Goal: Use online tool/utility: Utilize a website feature to perform a specific function

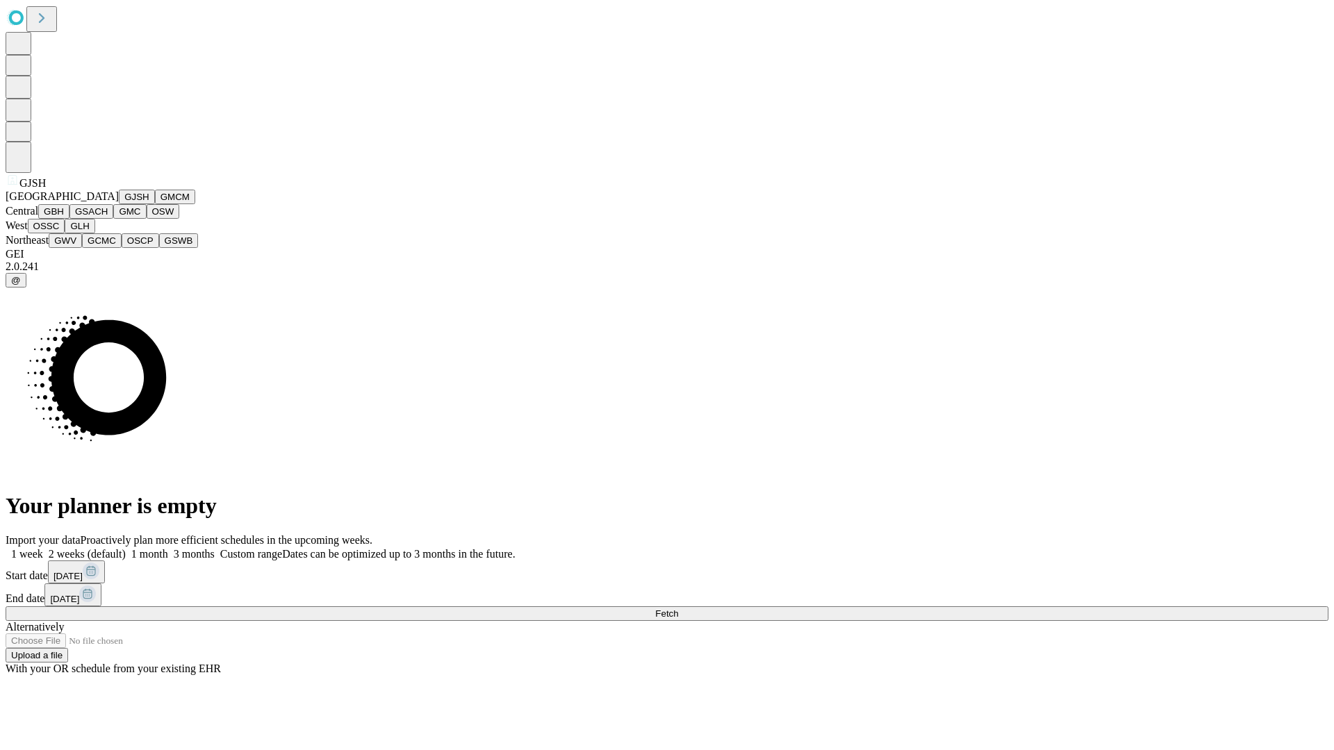
click at [119, 204] on button "GJSH" at bounding box center [137, 197] width 36 height 15
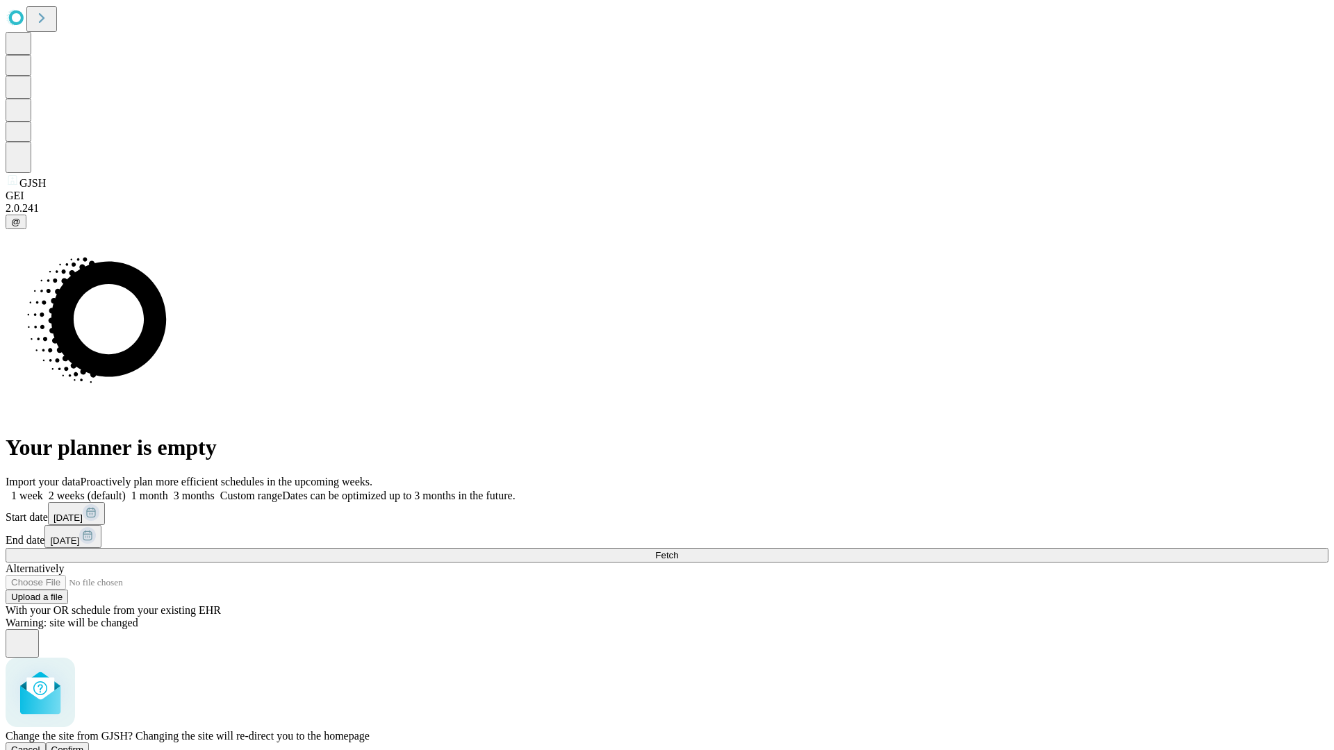
click at [84, 745] on span "Confirm" at bounding box center [67, 750] width 33 height 10
click at [43, 490] on label "1 week" at bounding box center [25, 496] width 38 height 12
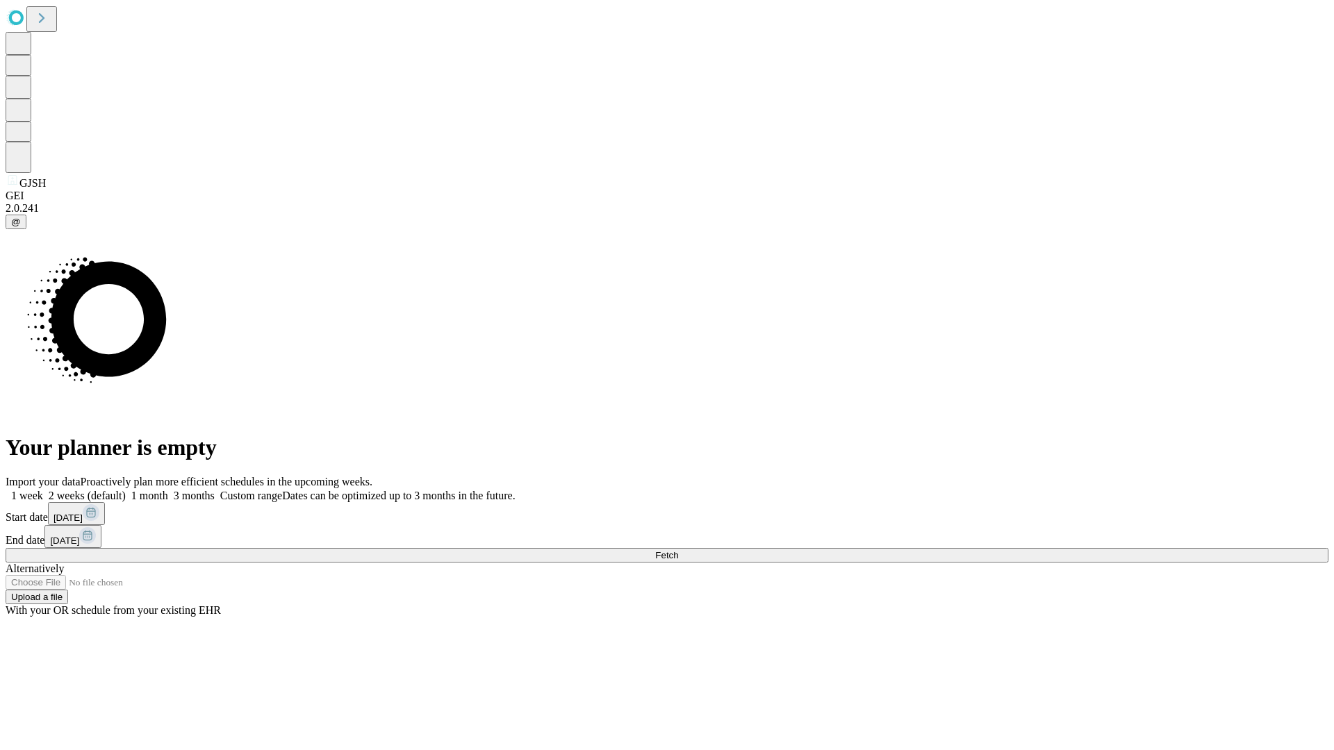
click at [678, 550] on span "Fetch" at bounding box center [666, 555] width 23 height 10
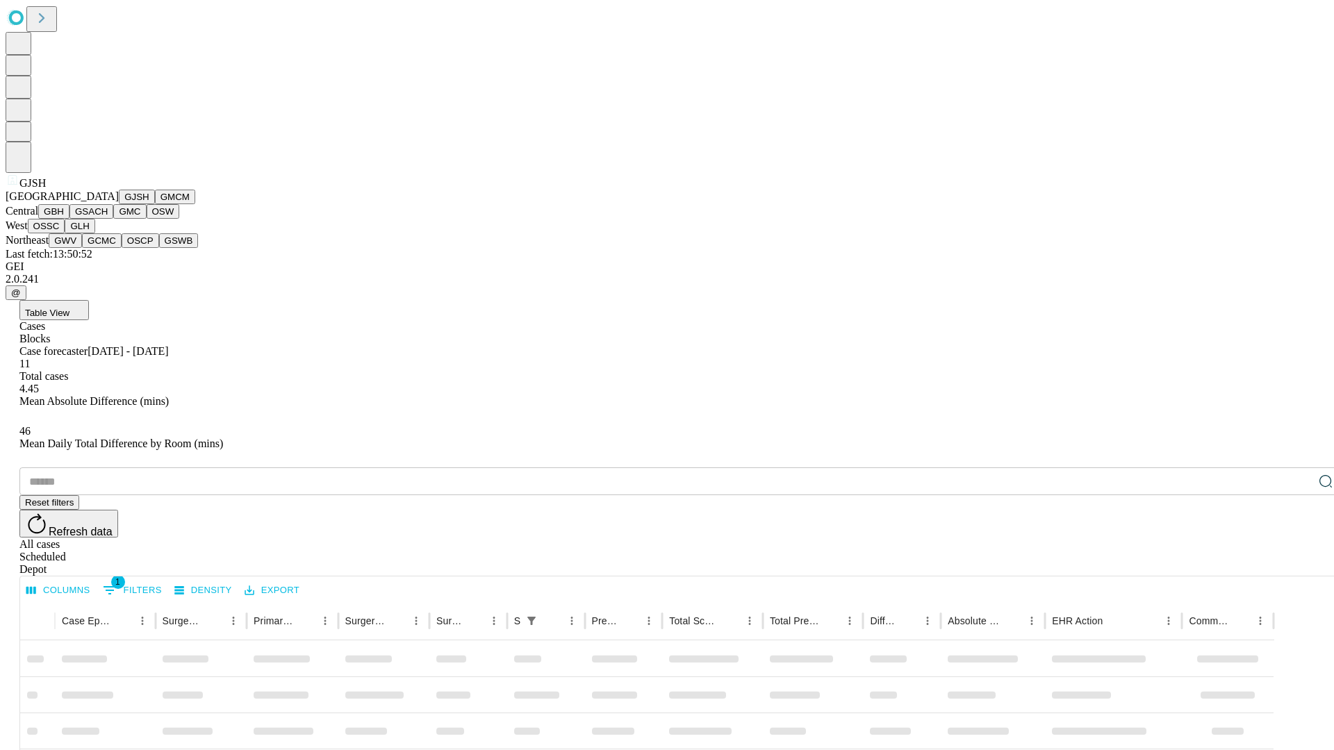
click at [155, 204] on button "GMCM" at bounding box center [175, 197] width 40 height 15
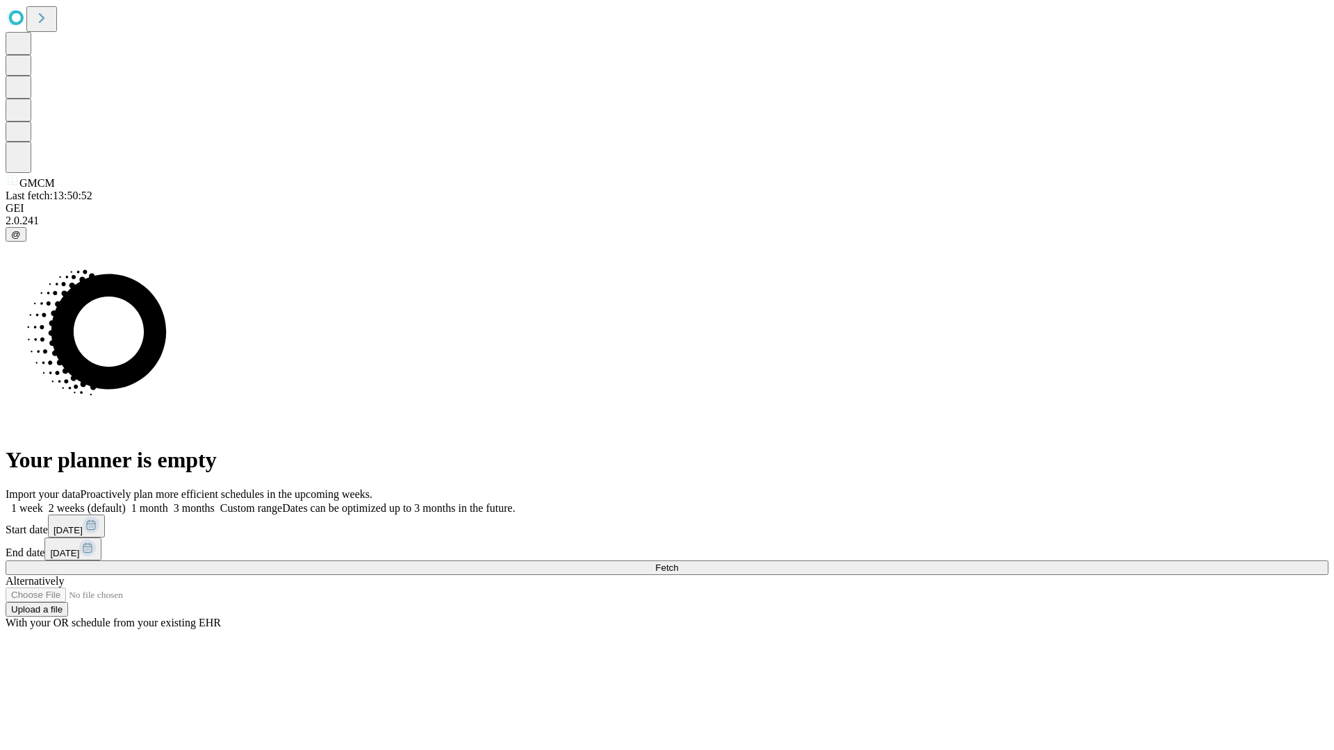
click at [43, 502] on label "1 week" at bounding box center [25, 508] width 38 height 12
click at [678, 563] on span "Fetch" at bounding box center [666, 568] width 23 height 10
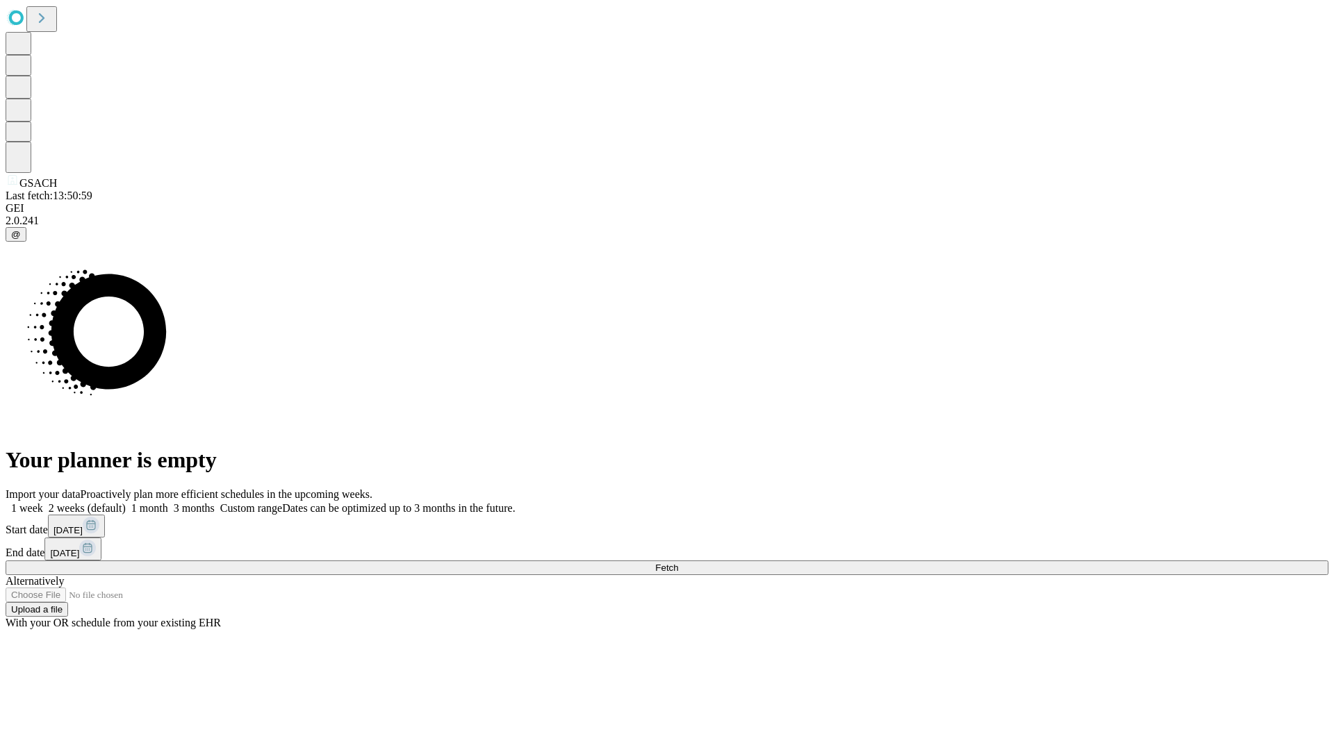
click at [43, 502] on label "1 week" at bounding box center [25, 508] width 38 height 12
click at [678, 563] on span "Fetch" at bounding box center [666, 568] width 23 height 10
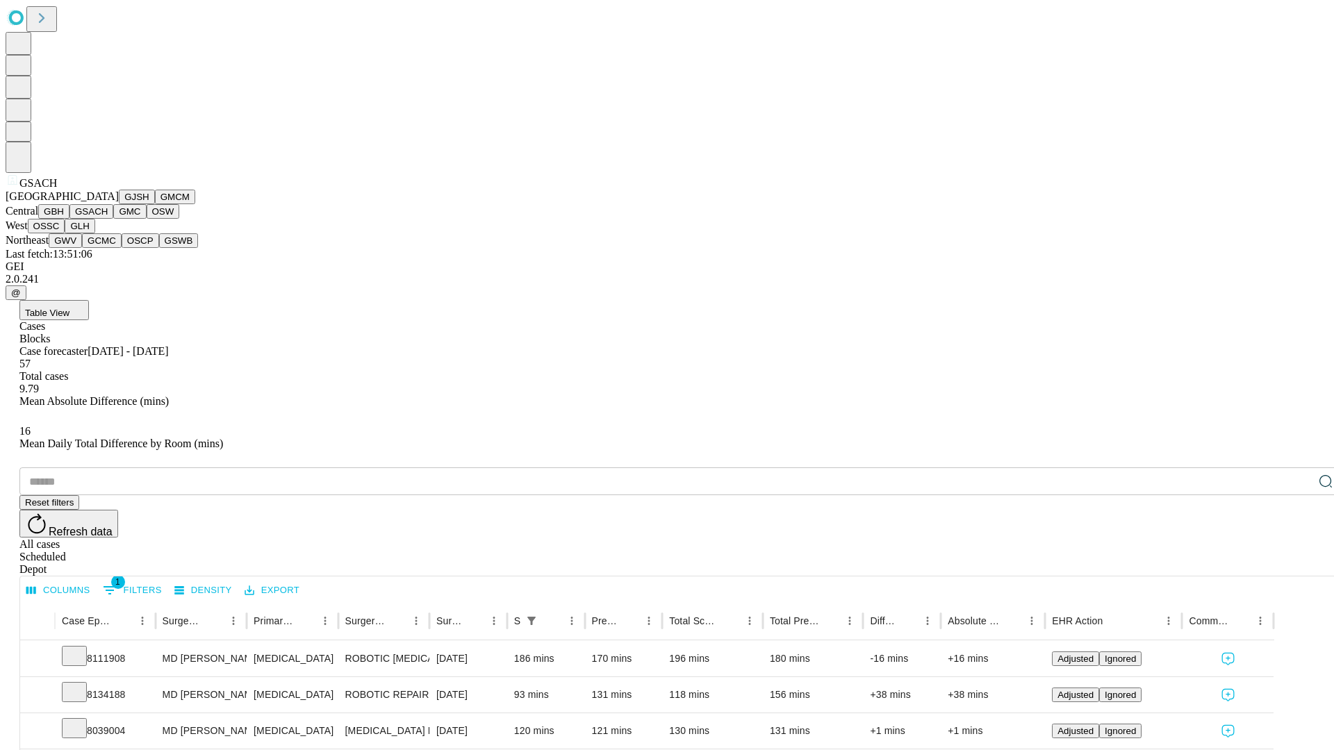
click at [113, 219] on button "GMC" at bounding box center [129, 211] width 33 height 15
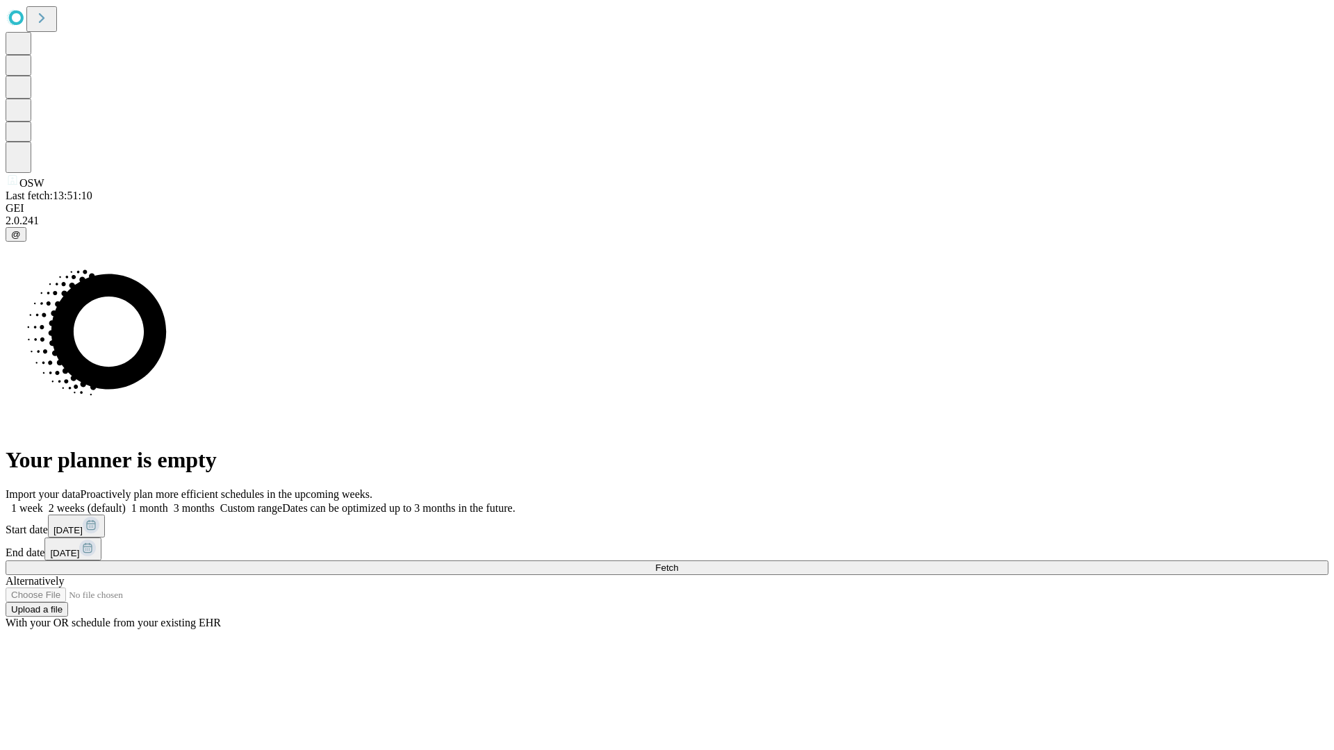
click at [43, 502] on label "1 week" at bounding box center [25, 508] width 38 height 12
click at [678, 563] on span "Fetch" at bounding box center [666, 568] width 23 height 10
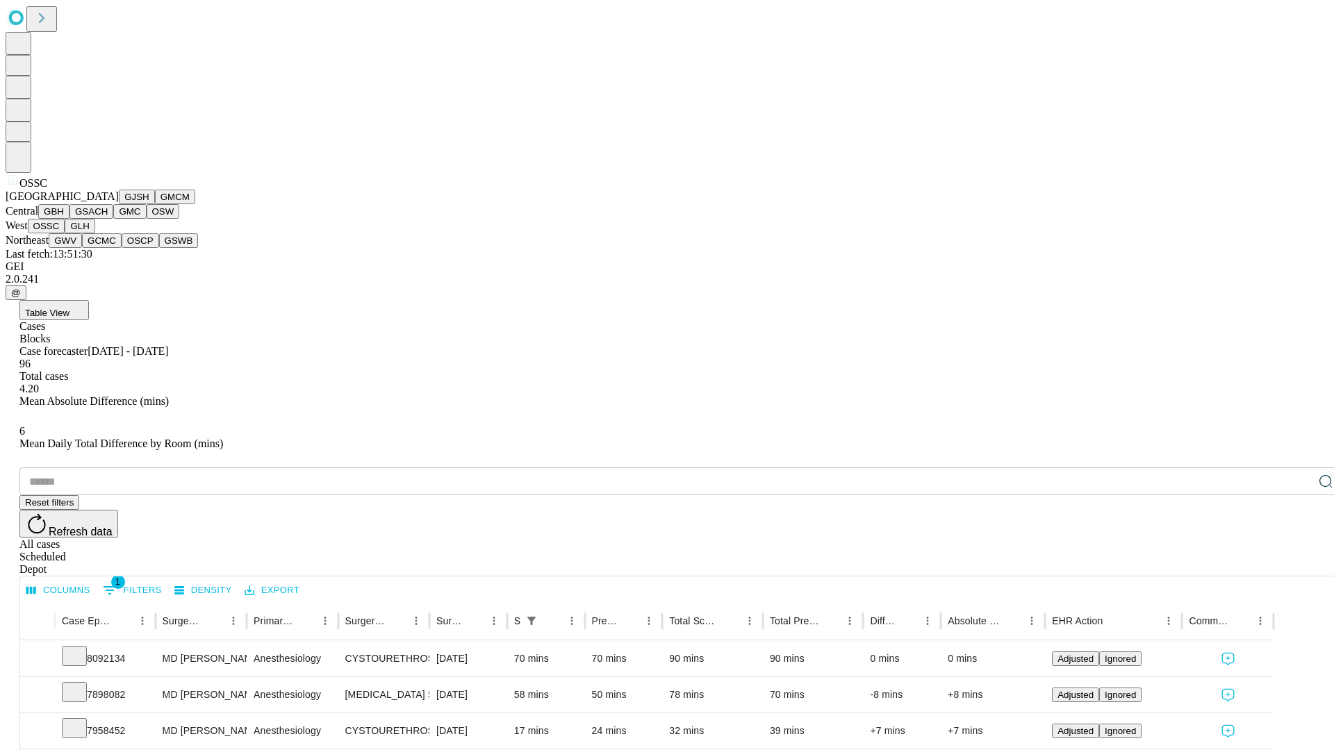
click at [94, 233] on button "GLH" at bounding box center [80, 226] width 30 height 15
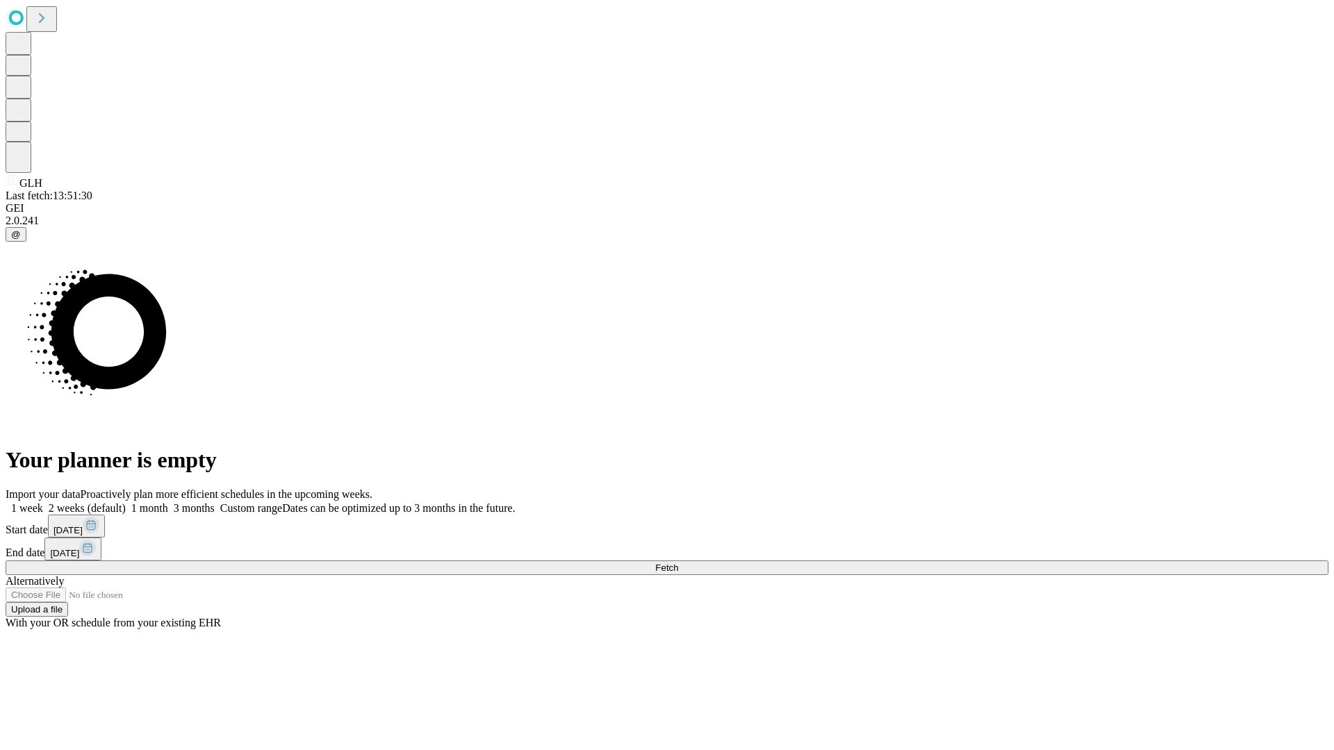
click at [678, 563] on span "Fetch" at bounding box center [666, 568] width 23 height 10
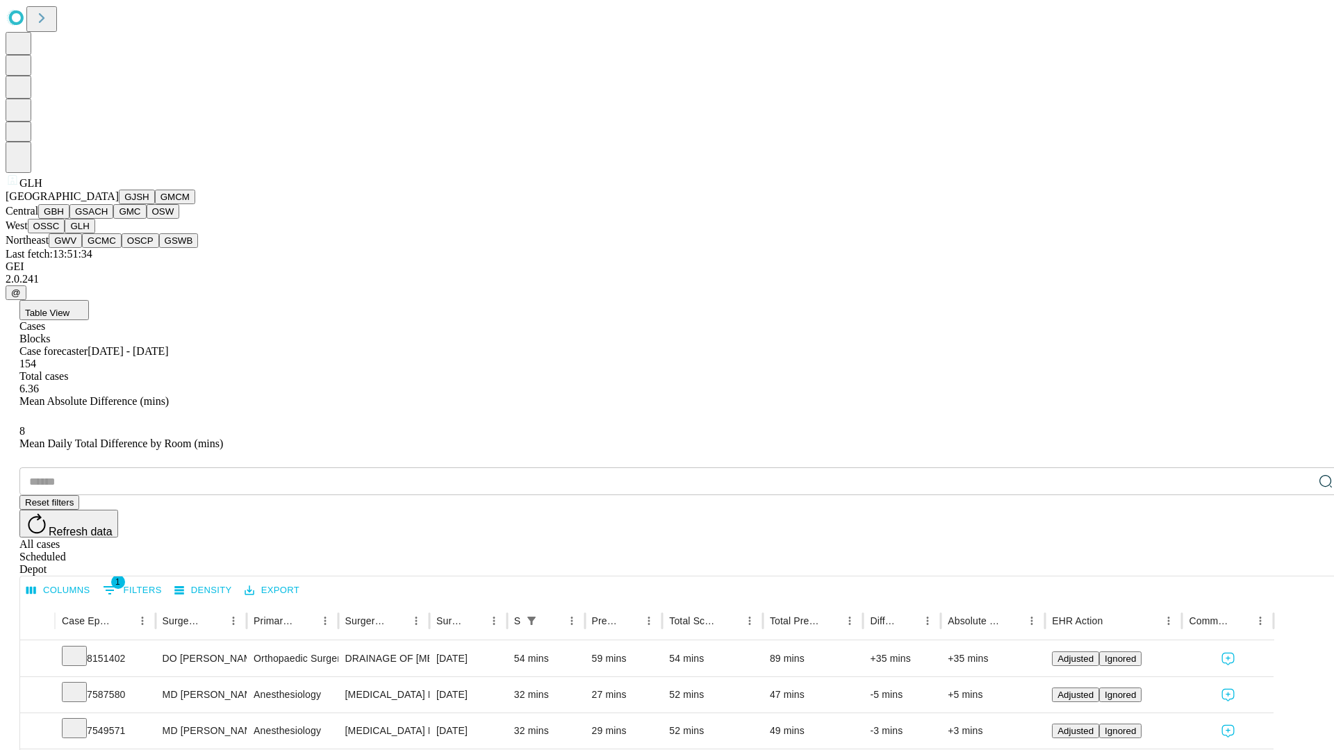
click at [82, 248] on button "GWV" at bounding box center [65, 240] width 33 height 15
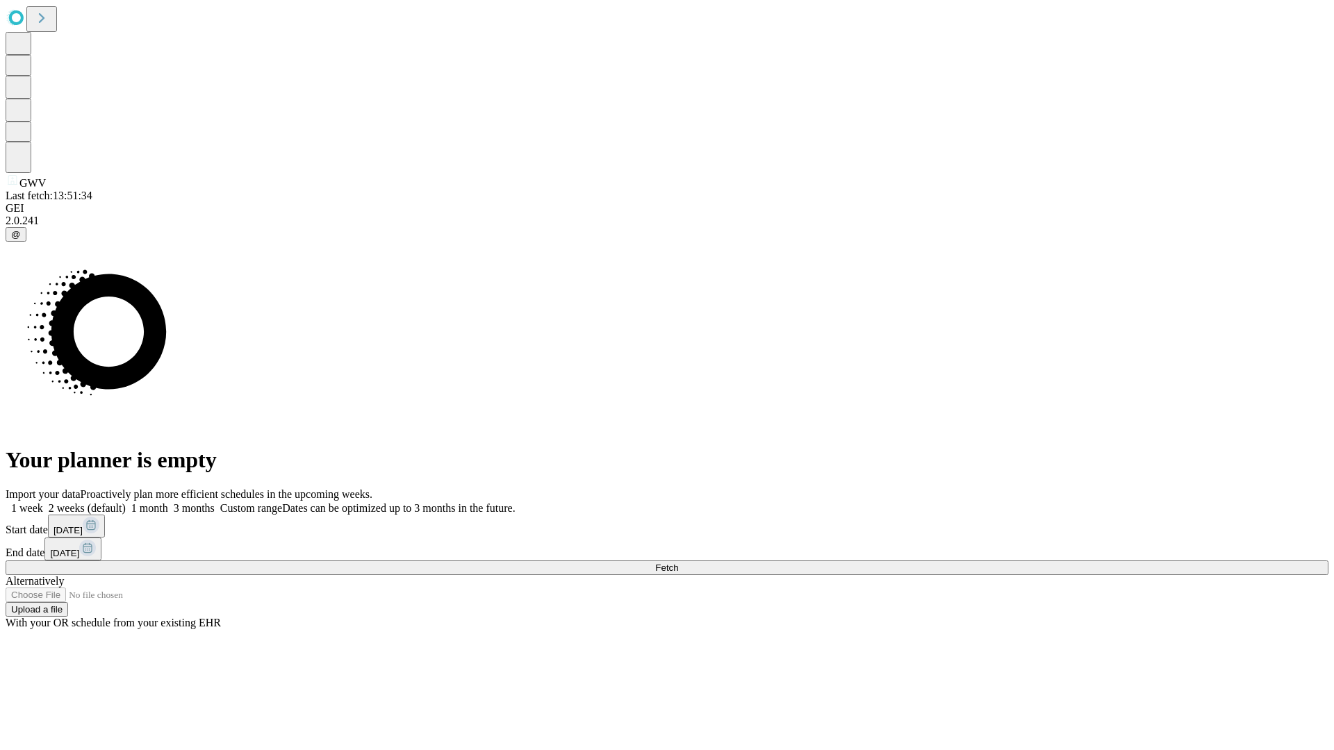
click at [43, 502] on label "1 week" at bounding box center [25, 508] width 38 height 12
click at [678, 563] on span "Fetch" at bounding box center [666, 568] width 23 height 10
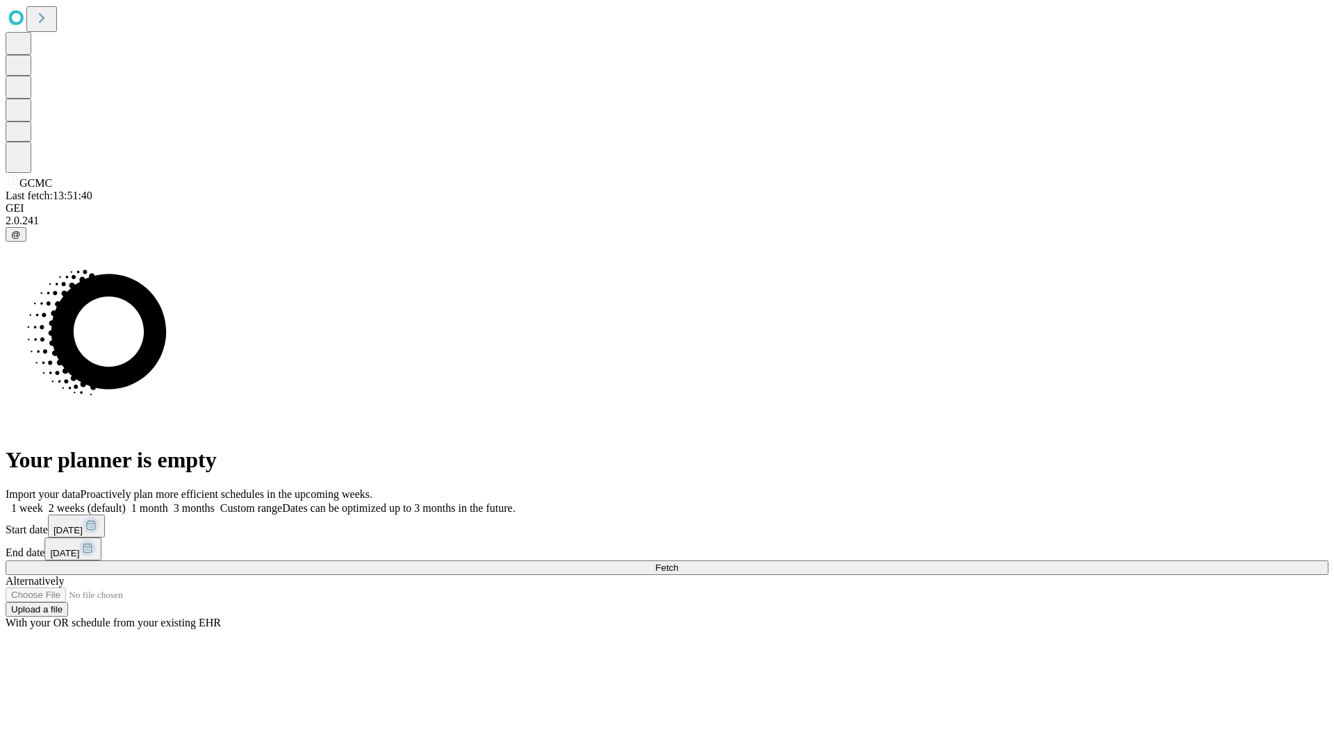
click at [678, 563] on span "Fetch" at bounding box center [666, 568] width 23 height 10
